Goal: Transaction & Acquisition: Subscribe to service/newsletter

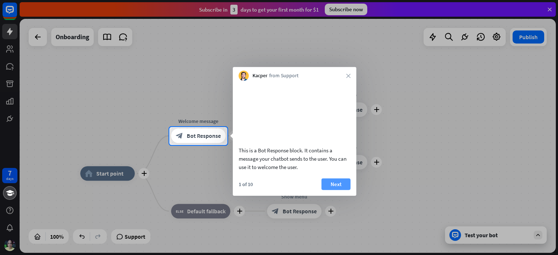
click at [330, 190] on button "Next" at bounding box center [335, 184] width 29 height 12
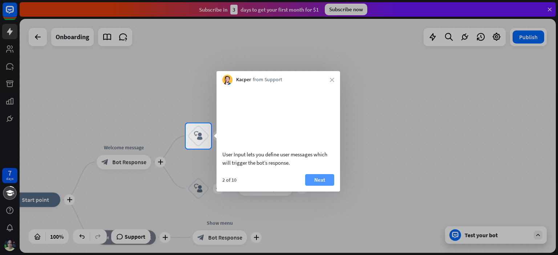
click at [319, 186] on button "Next" at bounding box center [319, 180] width 29 height 12
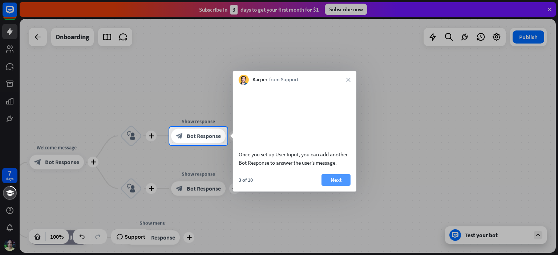
click at [332, 186] on button "Next" at bounding box center [335, 180] width 29 height 12
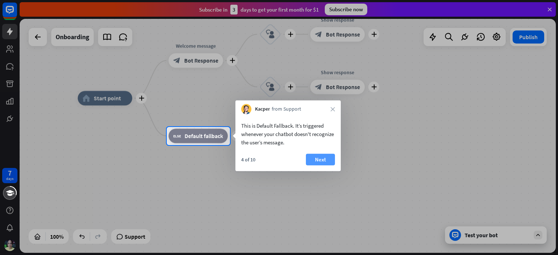
click at [325, 163] on button "Next" at bounding box center [320, 160] width 29 height 12
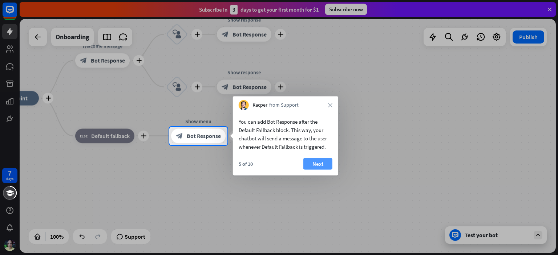
click at [323, 164] on button "Next" at bounding box center [317, 164] width 29 height 12
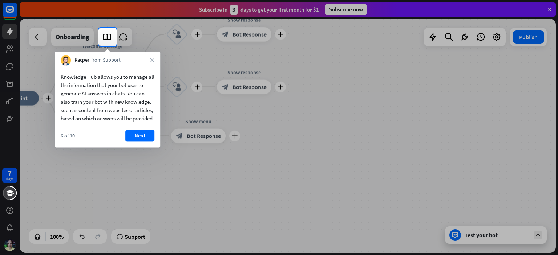
click at [139, 142] on button "Next" at bounding box center [139, 136] width 29 height 12
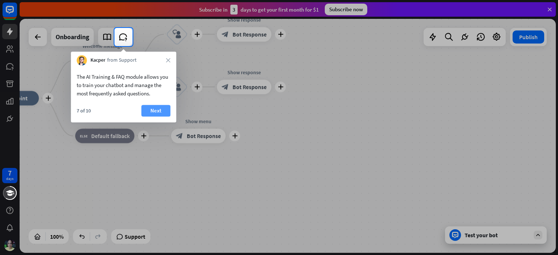
click at [155, 111] on button "Next" at bounding box center [155, 111] width 29 height 12
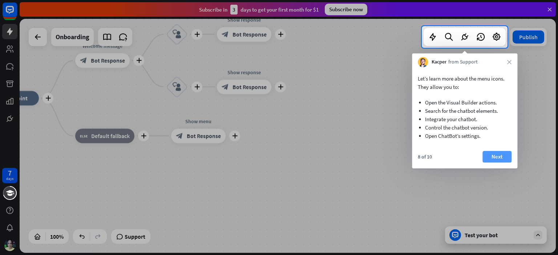
click at [506, 160] on button "Next" at bounding box center [496, 157] width 29 height 12
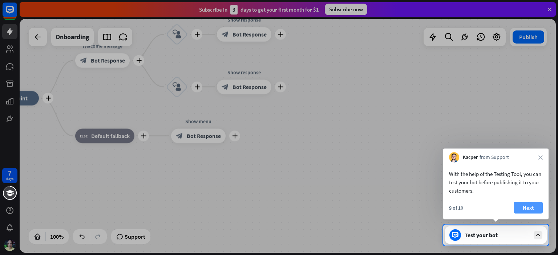
click at [525, 209] on button "Next" at bounding box center [527, 208] width 29 height 12
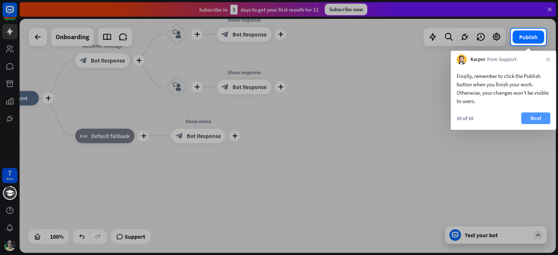
click at [541, 120] on button "Next" at bounding box center [535, 119] width 29 height 12
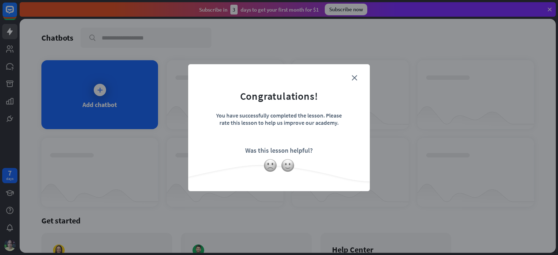
click at [358, 78] on form "Congratulations! You have successfully completed the lesson. Please rate this l…" at bounding box center [278, 116] width 163 height 87
click at [356, 78] on icon "close" at bounding box center [353, 77] width 5 height 5
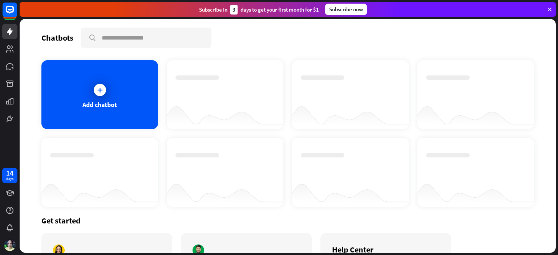
click at [105, 101] on div "Add chatbot" at bounding box center [99, 105] width 34 height 8
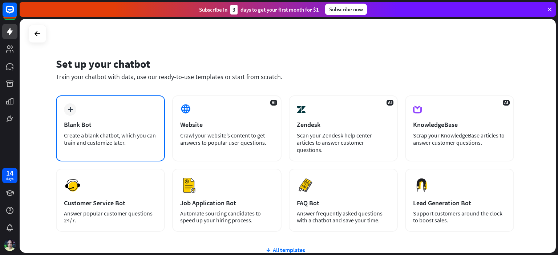
click at [106, 132] on div "Create a blank chatbot, which you can train and customize later." at bounding box center [110, 139] width 93 height 15
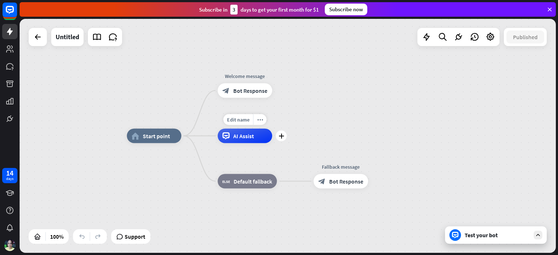
click at [256, 143] on div "AI Assist" at bounding box center [244, 136] width 54 height 15
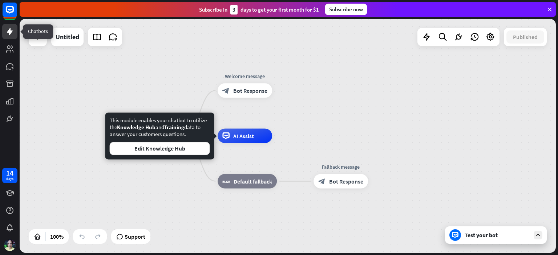
click at [7, 33] on icon at bounding box center [9, 31] width 9 height 9
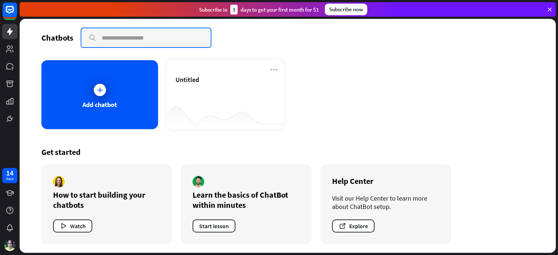
click at [123, 34] on input "text" at bounding box center [145, 37] width 129 height 19
paste input "**********"
type input "**********"
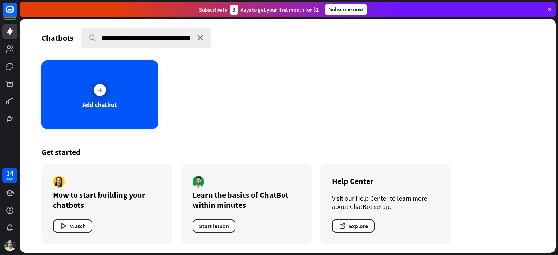
scroll to position [0, 0]
click at [201, 35] on icon "close" at bounding box center [200, 38] width 6 height 6
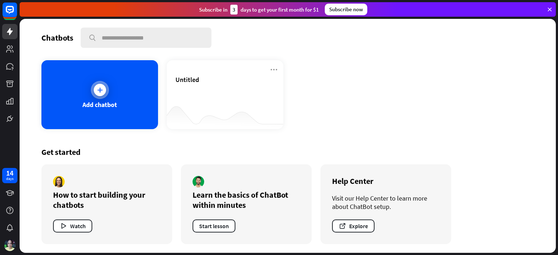
click at [103, 94] on div at bounding box center [100, 90] width 12 height 12
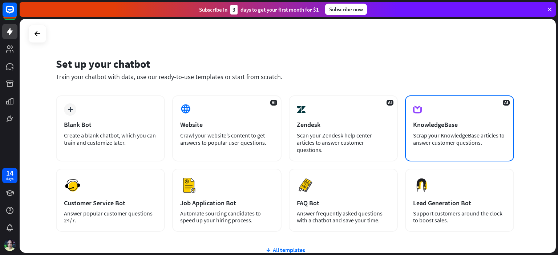
click at [490, 132] on div "Scrap your KnowledgeBase articles to answer customer questions." at bounding box center [459, 139] width 93 height 15
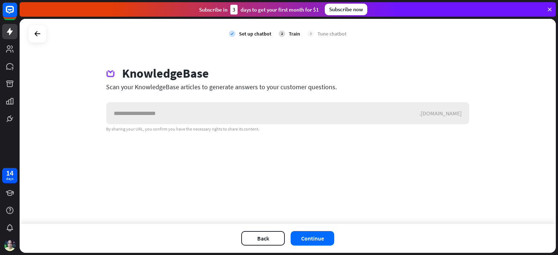
click at [228, 119] on input "text" at bounding box center [262, 113] width 313 height 22
type input "**********"
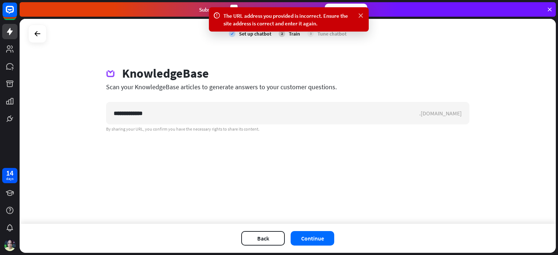
click at [359, 17] on icon at bounding box center [360, 16] width 7 height 8
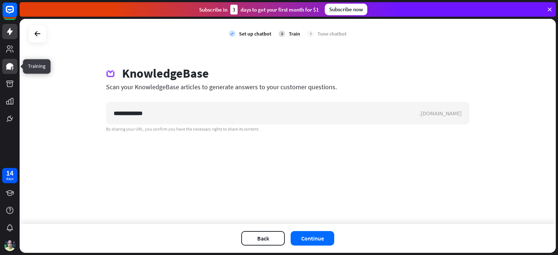
click at [12, 65] on icon at bounding box center [9, 66] width 7 height 7
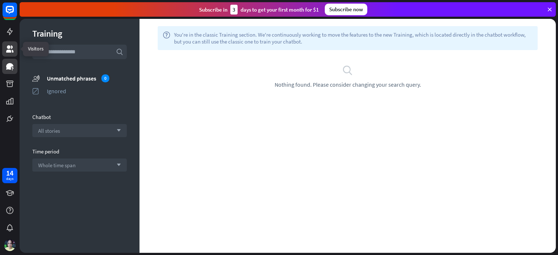
click at [13, 44] on link at bounding box center [9, 48] width 15 height 15
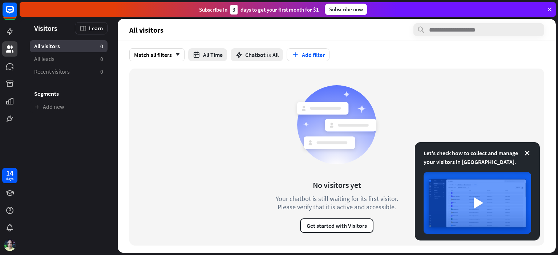
click at [338, 14] on div "Subscribe now" at bounding box center [345, 10] width 42 height 12
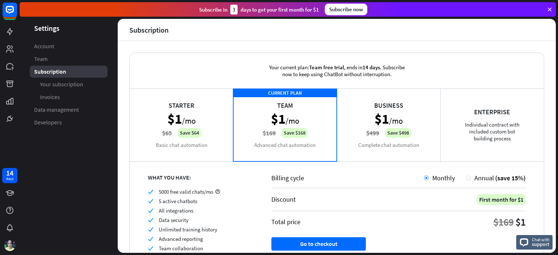
click at [157, 119] on div "Starter $1 /mo $65 Save $64 Basic chat automation" at bounding box center [181, 125] width 103 height 73
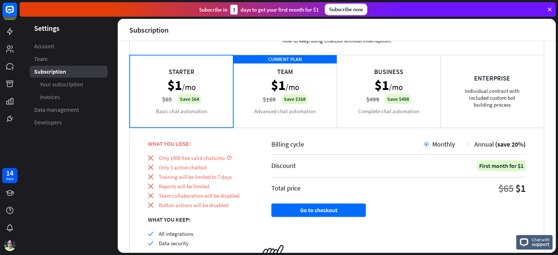
scroll to position [36, 0]
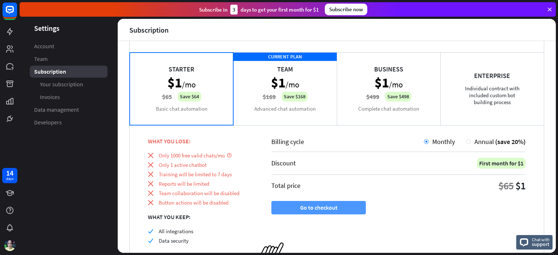
click at [334, 204] on button "Go to checkout" at bounding box center [318, 207] width 94 height 13
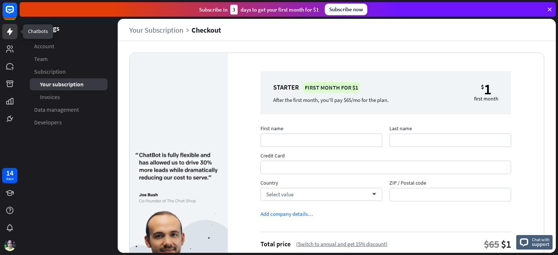
click at [9, 36] on link at bounding box center [9, 31] width 15 height 15
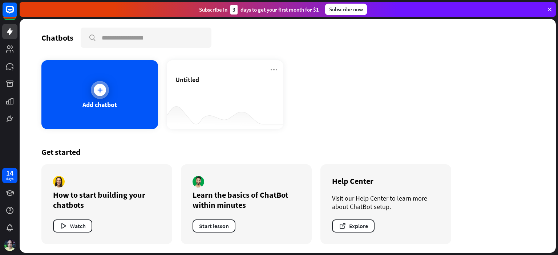
click at [110, 99] on div "Add chatbot" at bounding box center [99, 94] width 117 height 69
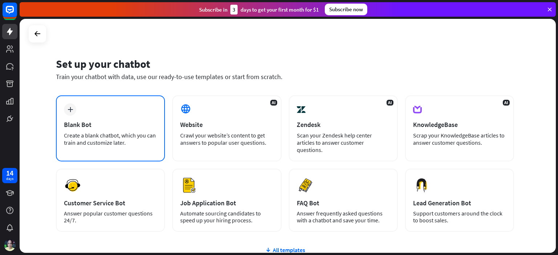
click at [117, 115] on div "plus Blank Bot Create a blank chatbot, which you can train and customize later." at bounding box center [110, 128] width 109 height 66
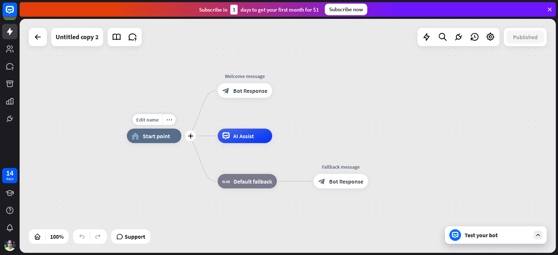
click at [164, 139] on div "home_2 Start point" at bounding box center [154, 136] width 54 height 15
click at [152, 119] on span "Edit name" at bounding box center [147, 120] width 23 height 7
